Goal: Task Accomplishment & Management: Use online tool/utility

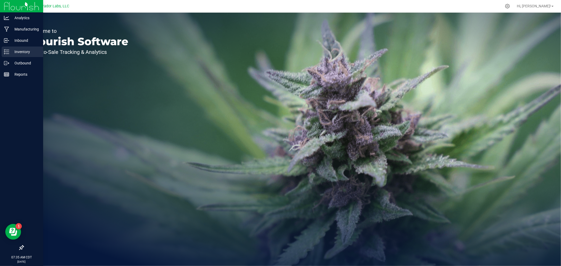
click at [13, 53] on p "Inventory" at bounding box center [25, 52] width 32 height 6
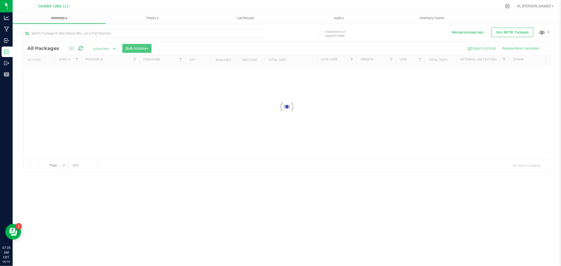
click at [64, 17] on span "Inventory" at bounding box center [59, 18] width 93 height 5
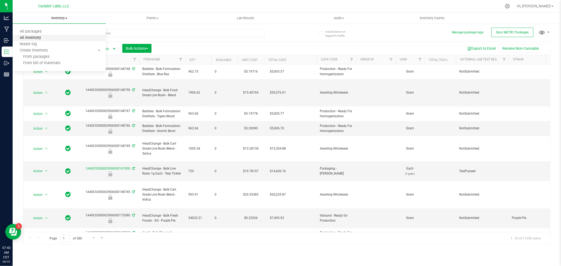
click at [38, 36] on span "All inventory" at bounding box center [31, 38] width 36 height 4
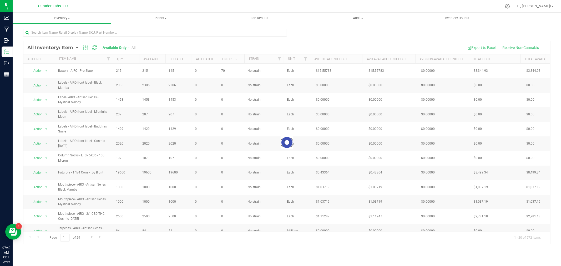
click at [43, 71] on div at bounding box center [286, 142] width 527 height 203
click at [36, 122] on li "Locate inventory" at bounding box center [39, 127] width 21 height 14
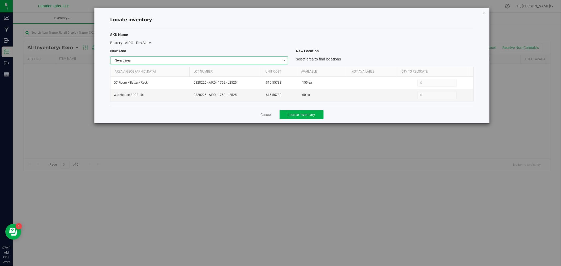
click at [238, 61] on span "Select area" at bounding box center [196, 60] width 171 height 7
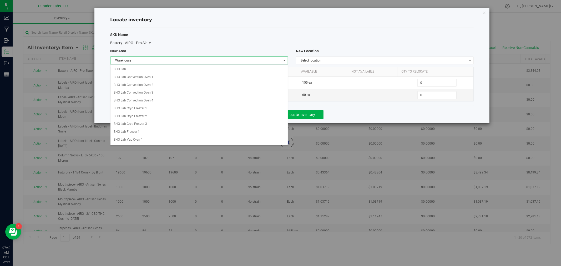
scroll to position [425, 0]
click at [137, 141] on li "Warehouse" at bounding box center [199, 137] width 177 height 8
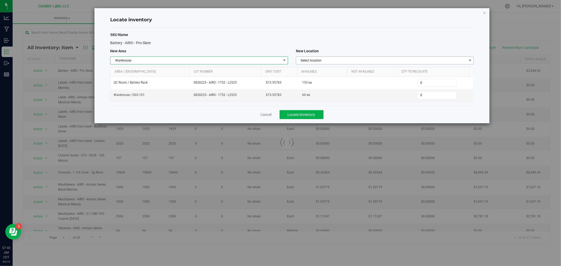
click at [334, 59] on span "Select location" at bounding box center [381, 60] width 171 height 7
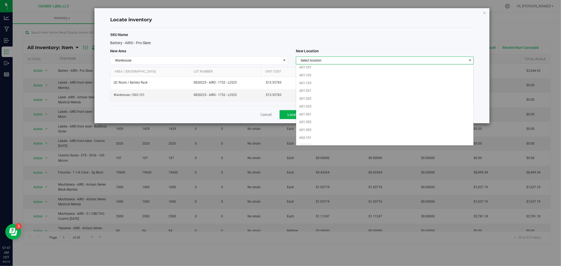
scroll to position [0, 0]
